Goal: Task Accomplishment & Management: Use online tool/utility

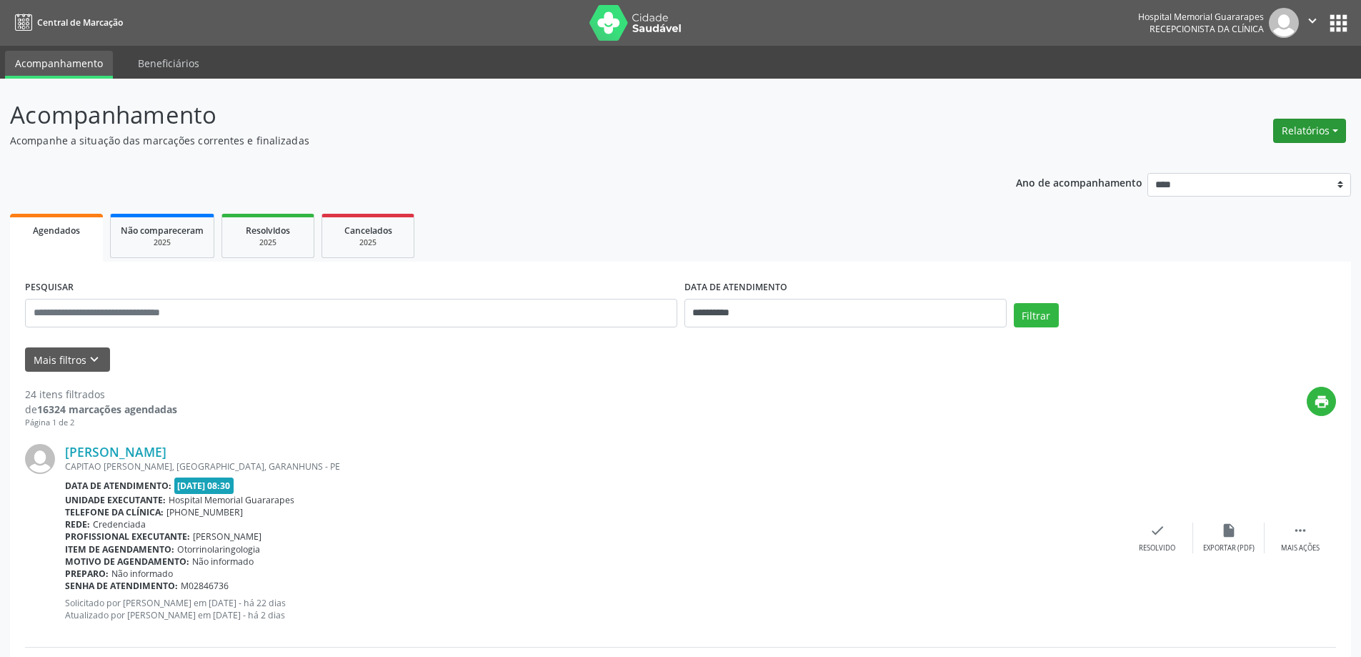
click at [1293, 130] on button "Relatórios" at bounding box center [1310, 131] width 73 height 24
click at [1263, 162] on link "Agendamentos" at bounding box center [1271, 162] width 154 height 20
select select "*"
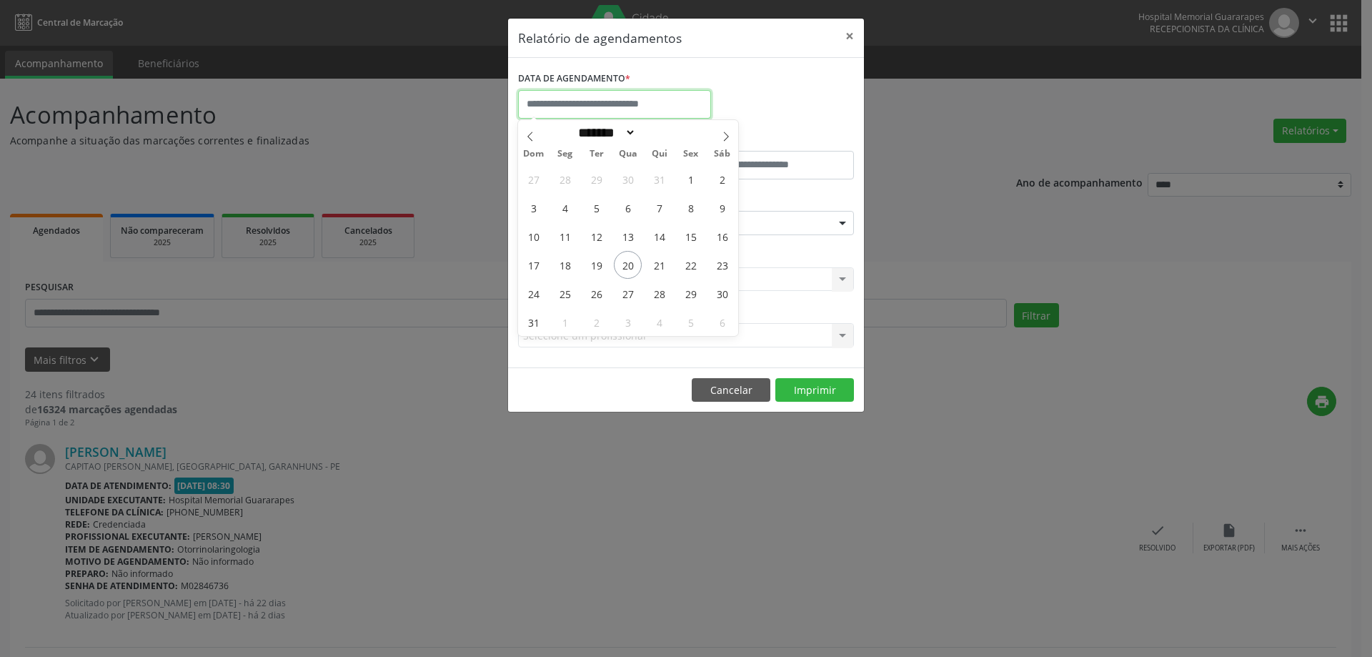
click at [625, 108] on input "text" at bounding box center [614, 104] width 193 height 29
click at [688, 267] on span "22" at bounding box center [691, 265] width 28 height 28
type input "**********"
click at [688, 267] on span "22" at bounding box center [691, 265] width 28 height 28
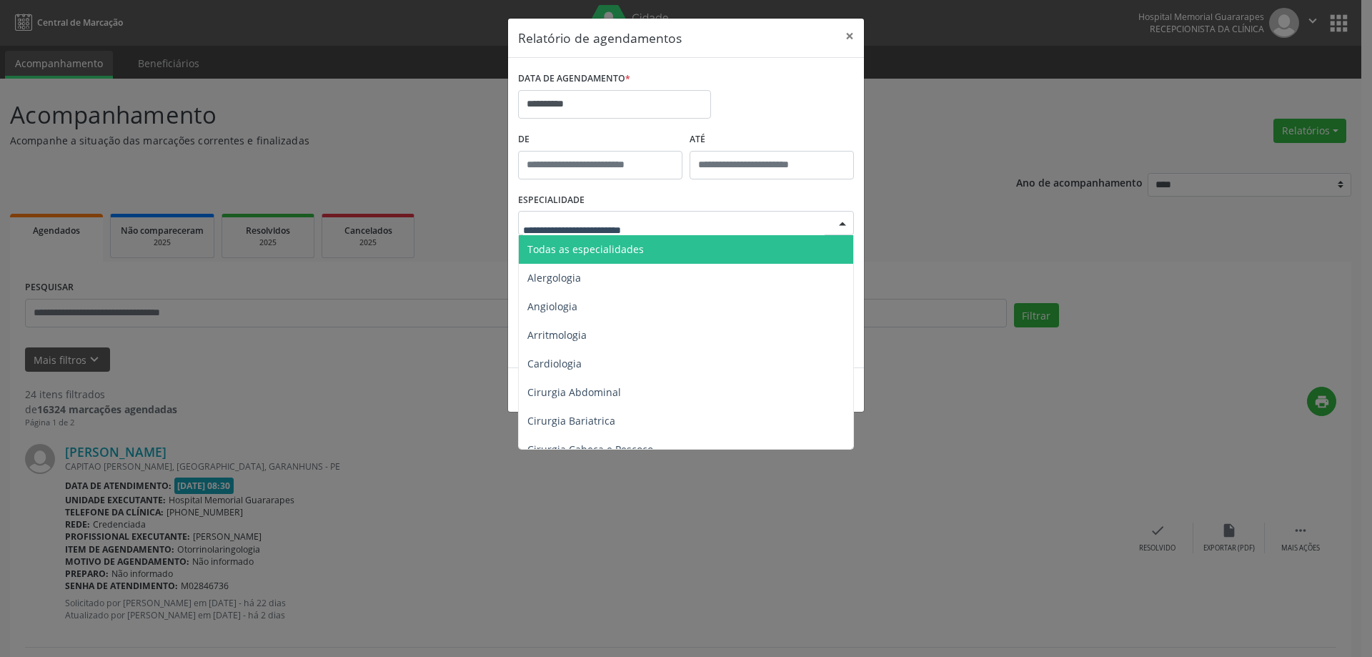
click at [659, 226] on div at bounding box center [686, 223] width 336 height 24
click at [607, 249] on span "Todas as especialidades" at bounding box center [585, 249] width 116 height 14
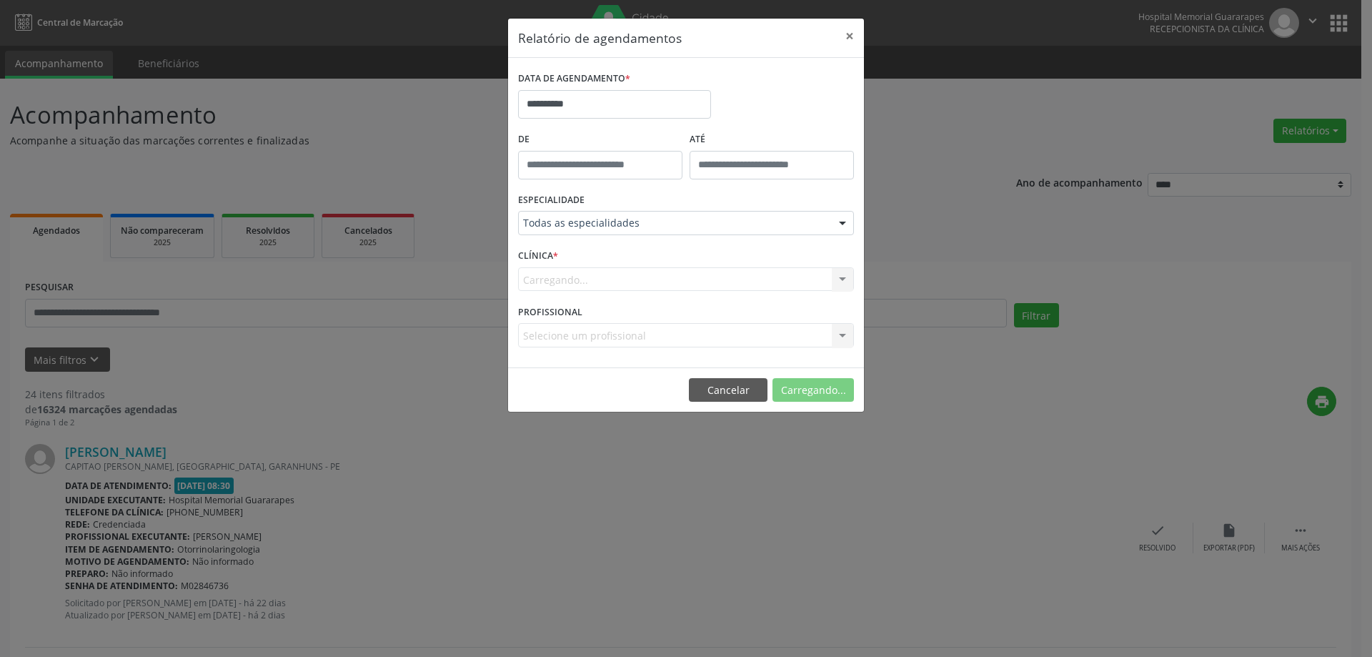
drag, startPoint x: 607, startPoint y: 249, endPoint x: 660, endPoint y: 252, distance: 53.0
click at [614, 247] on form "**********" at bounding box center [686, 212] width 336 height 289
click at [795, 385] on button "Imprimir" at bounding box center [814, 390] width 79 height 24
